Goal: Task Accomplishment & Management: Use online tool/utility

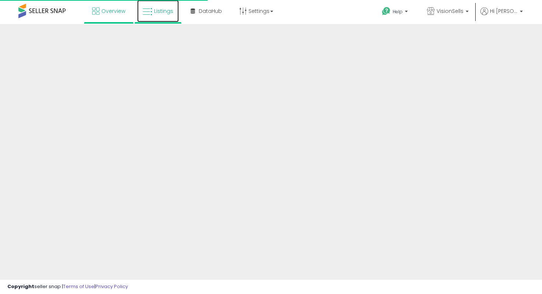
click at [151, 14] on icon at bounding box center [148, 12] width 10 height 10
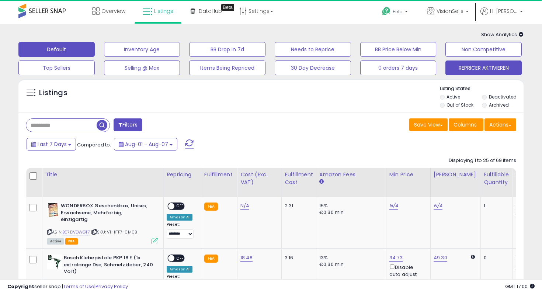
click at [180, 57] on button "REPRICER AKTIVIEREN" at bounding box center [142, 49] width 76 height 15
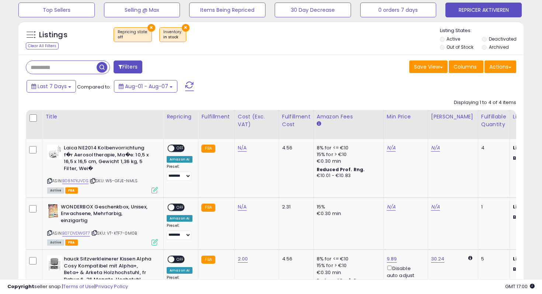
scroll to position [58, 0]
